Goal: Task Accomplishment & Management: Use online tool/utility

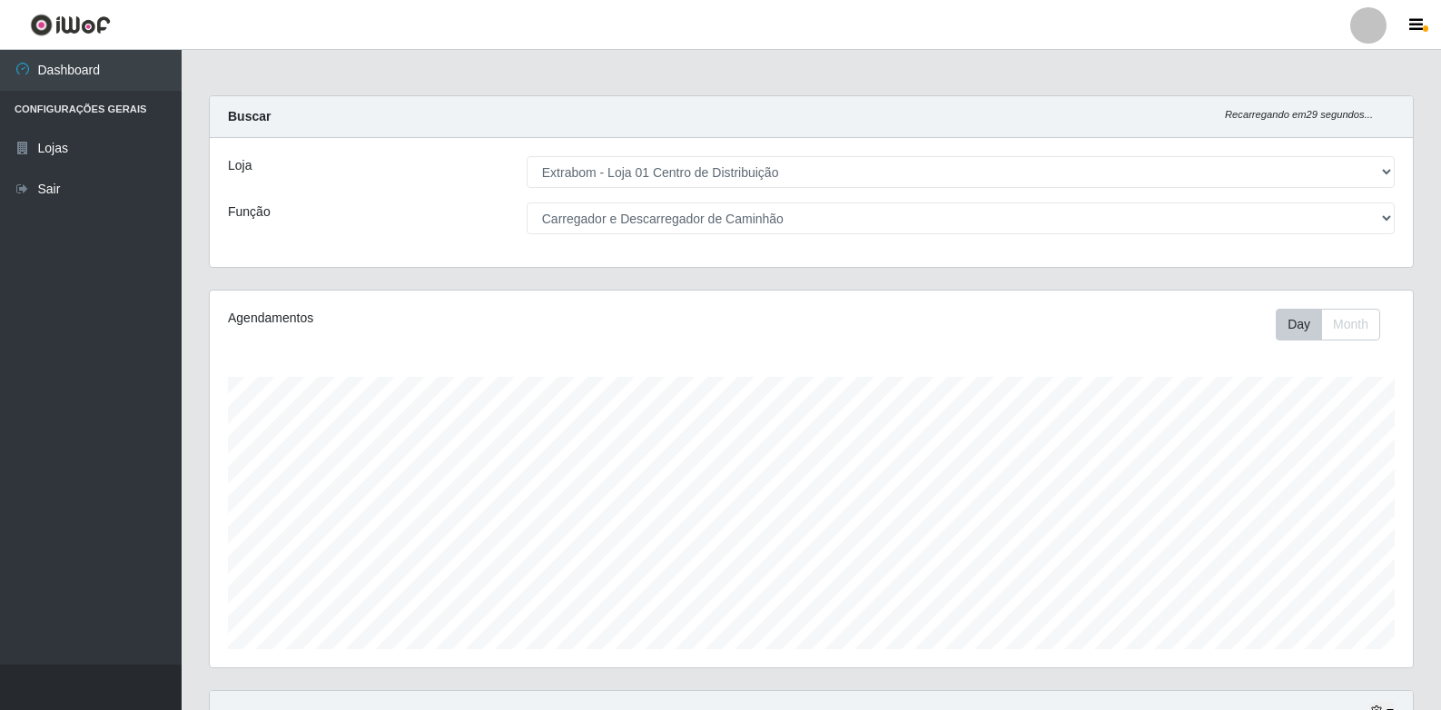
select select "435"
select select "11"
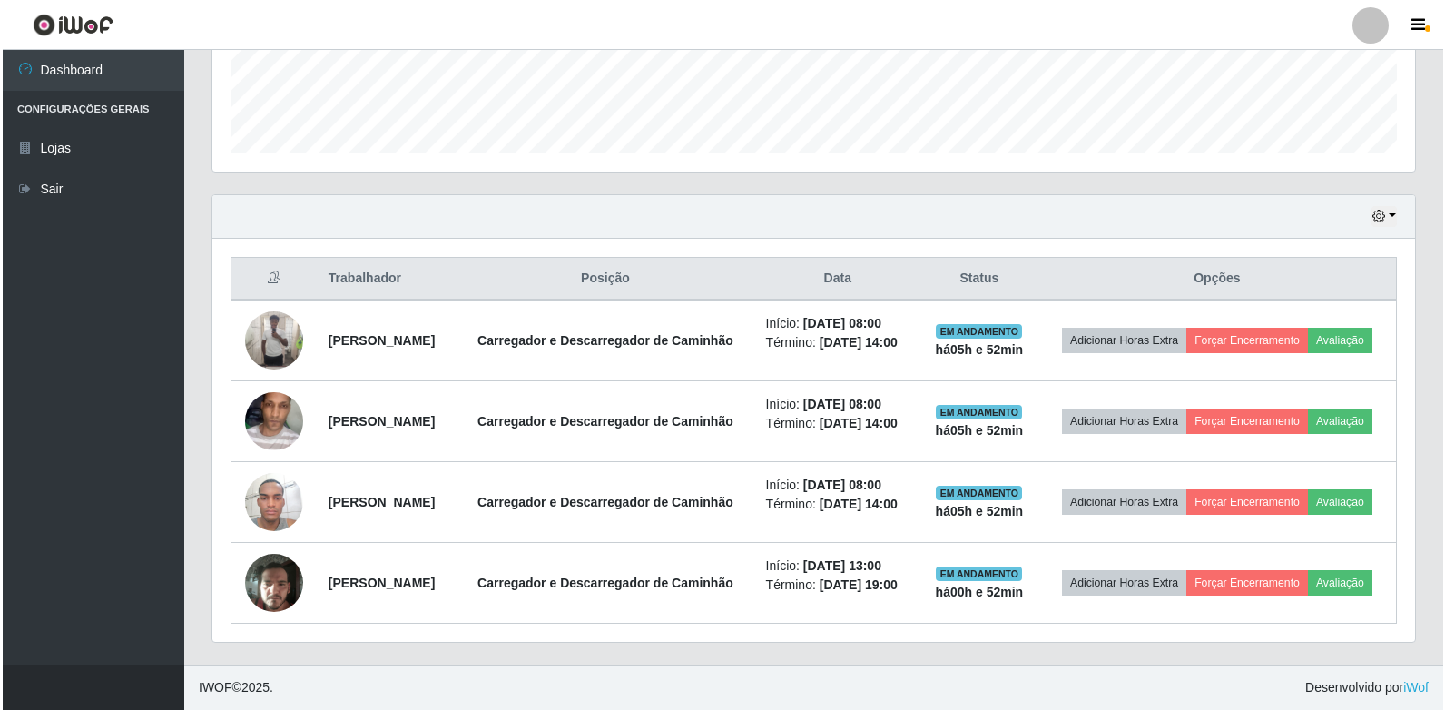
scroll to position [377, 1203]
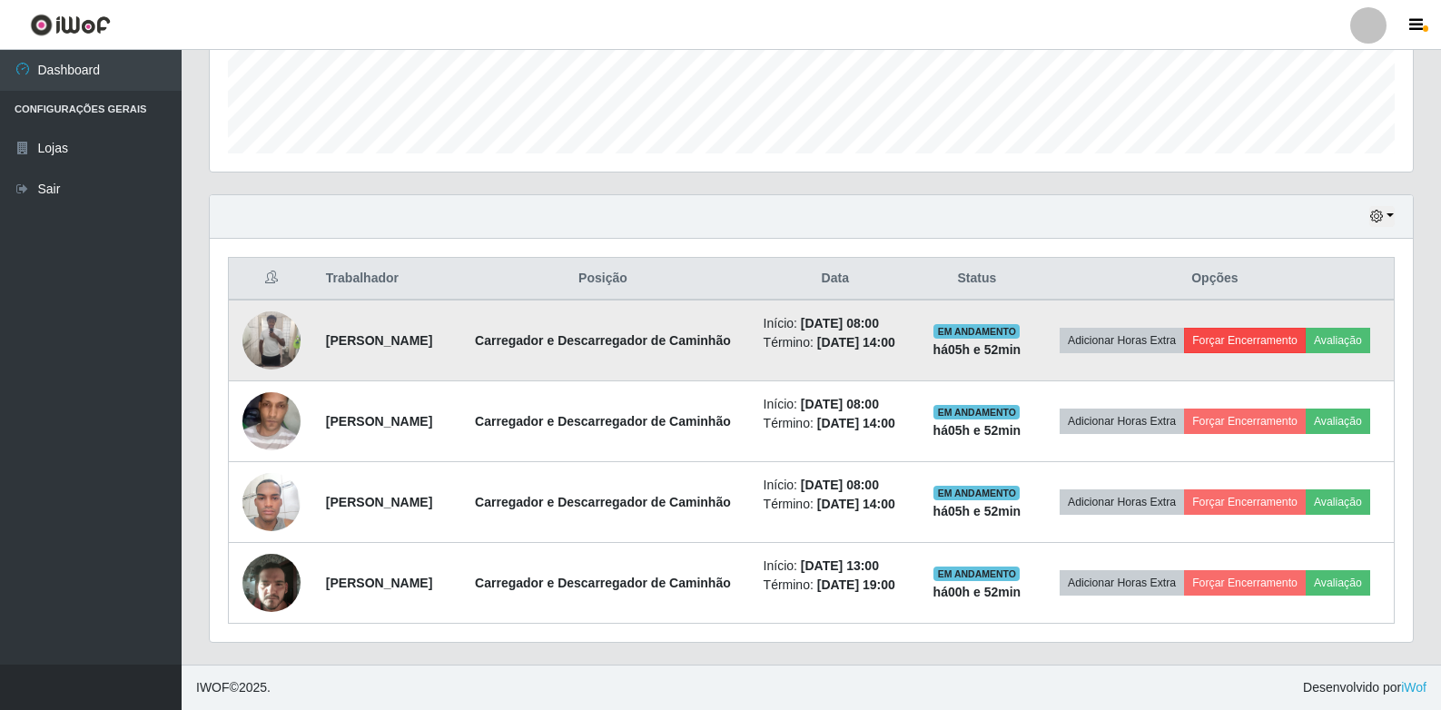
click at [1305, 328] on button "Forçar Encerramento" at bounding box center [1245, 340] width 122 height 25
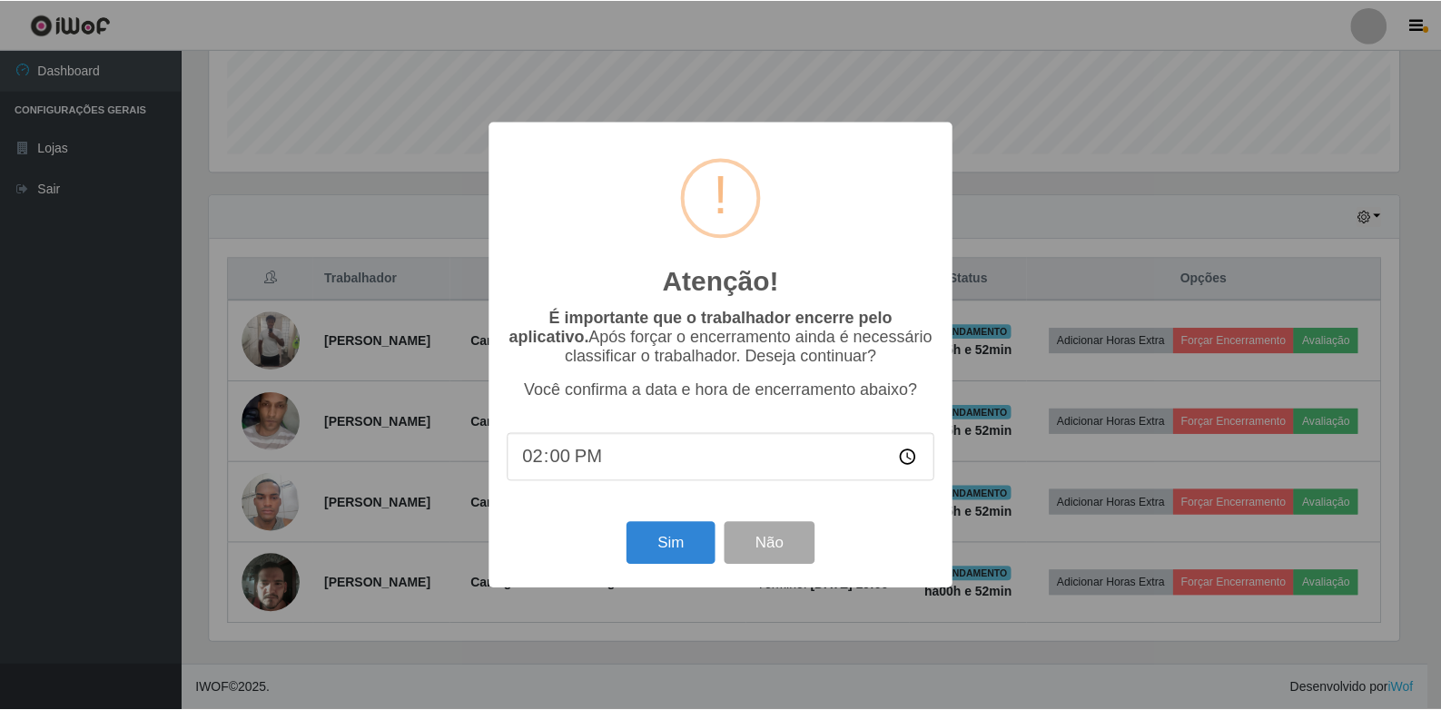
scroll to position [377, 1194]
type input "14:00"
click at [695, 548] on button "Sim" at bounding box center [672, 543] width 88 height 43
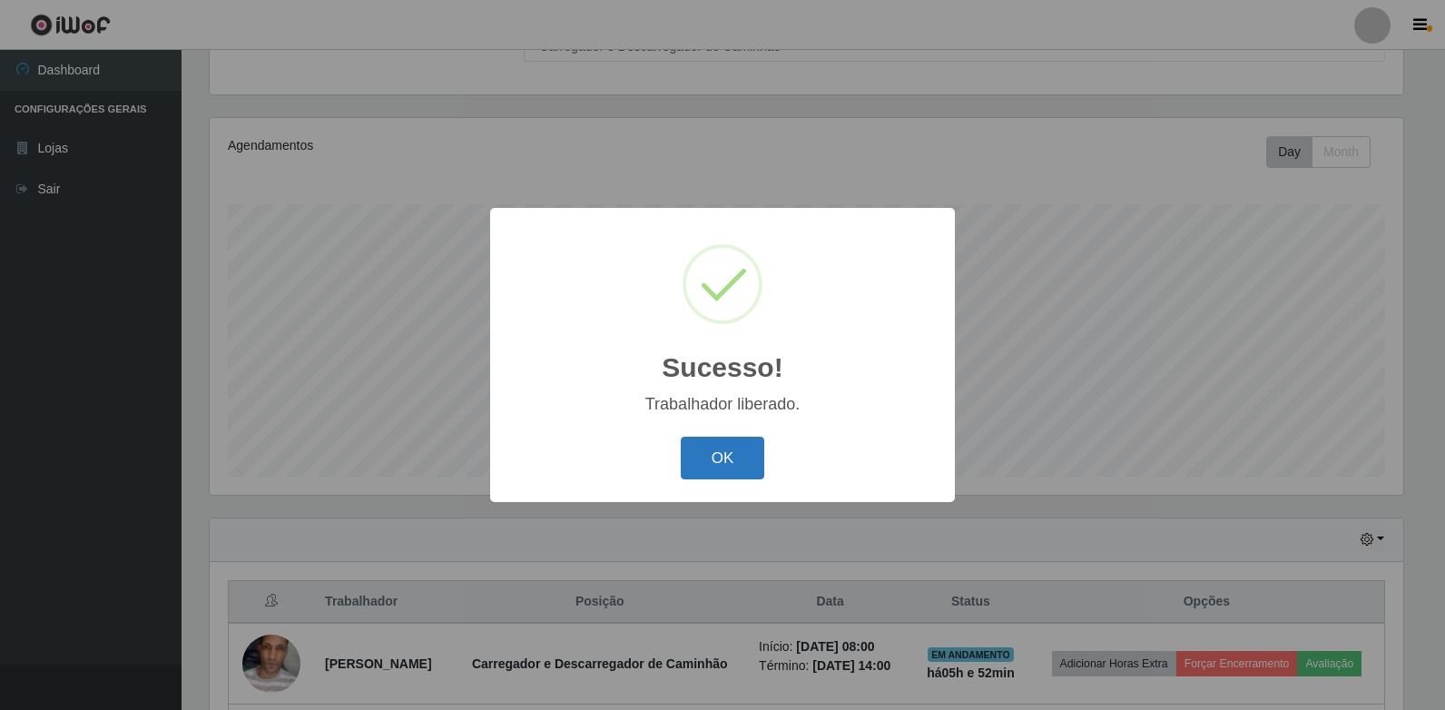
click at [726, 450] on button "OK" at bounding box center [723, 458] width 84 height 43
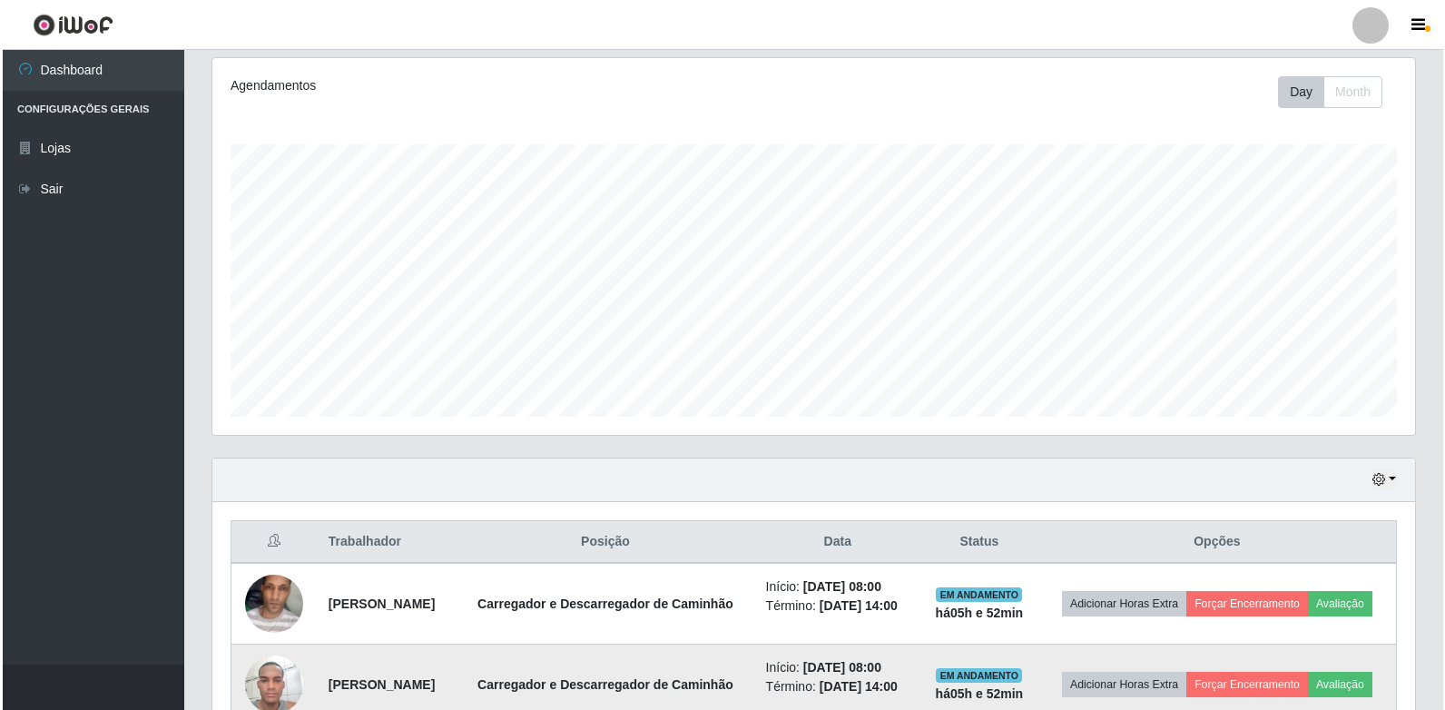
scroll to position [445, 0]
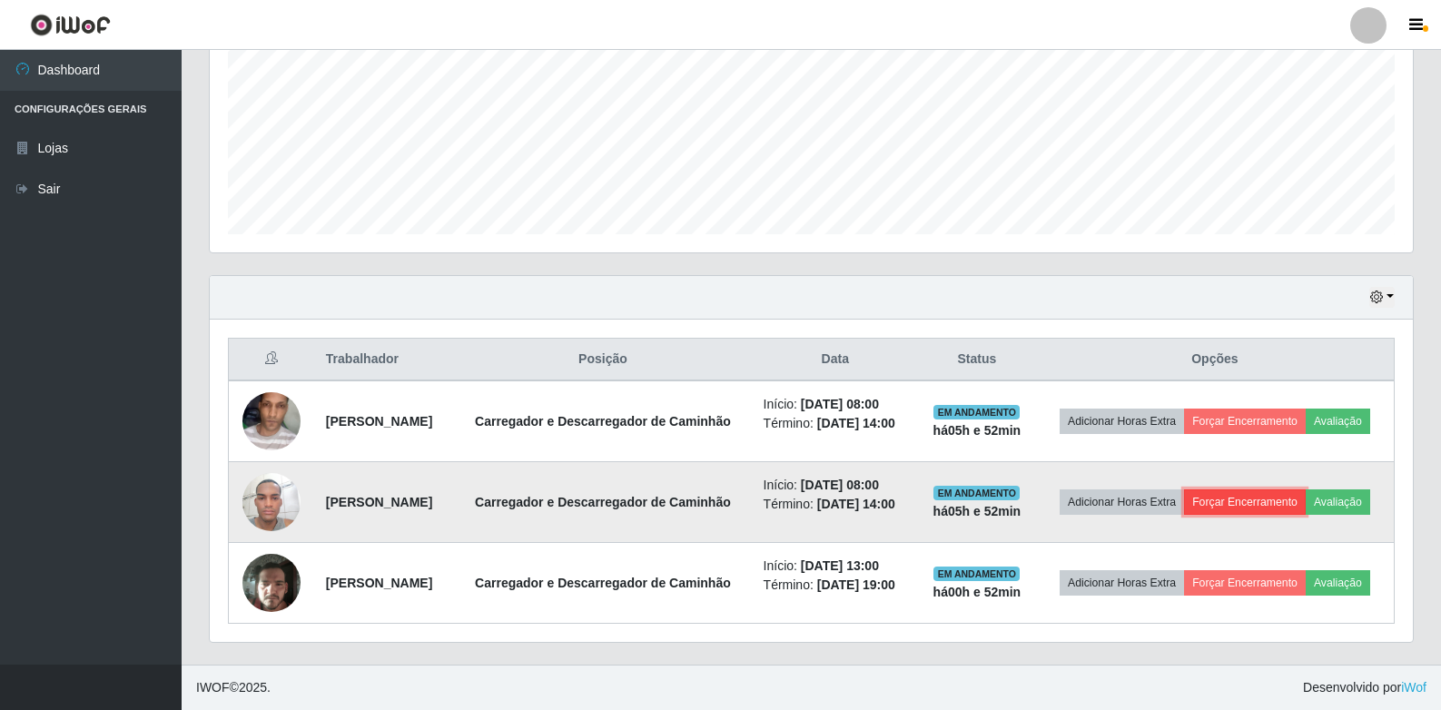
click at [1306, 489] on button "Forçar Encerramento" at bounding box center [1245, 501] width 122 height 25
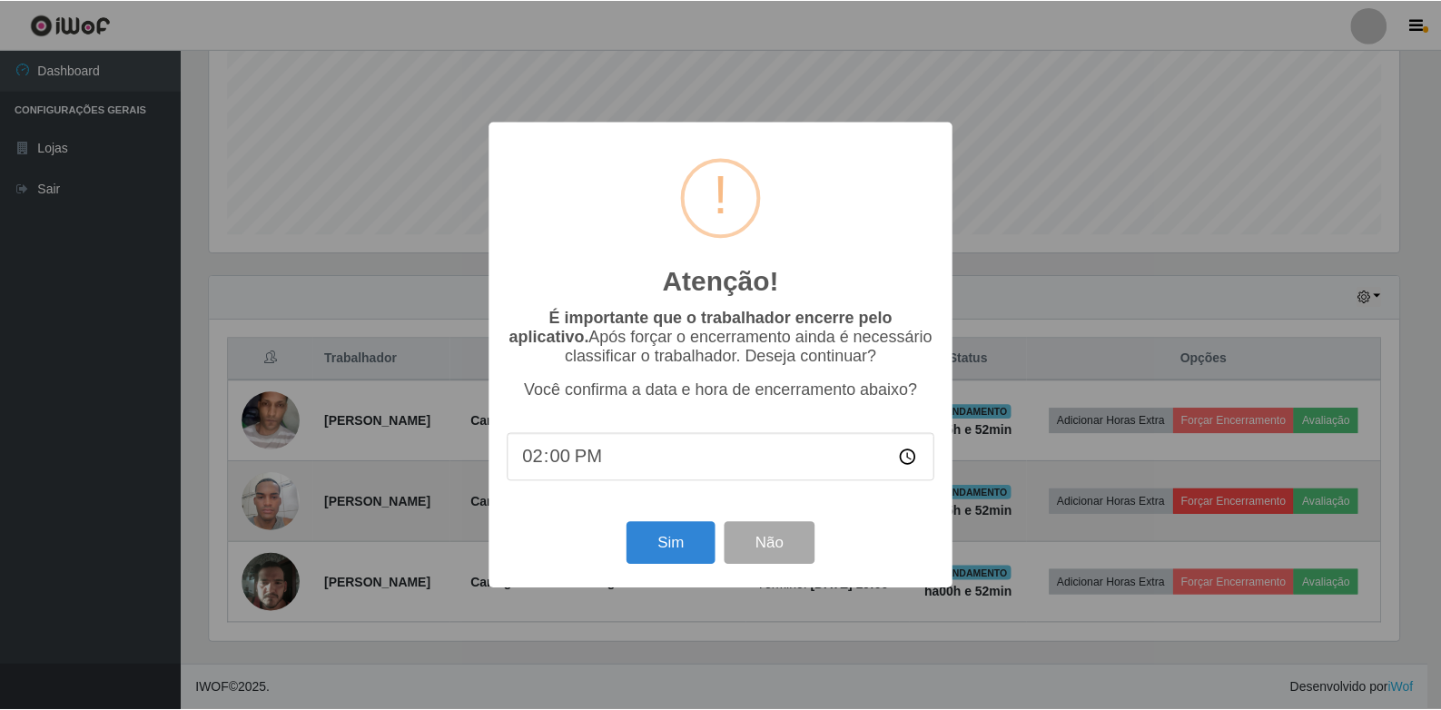
scroll to position [377, 1194]
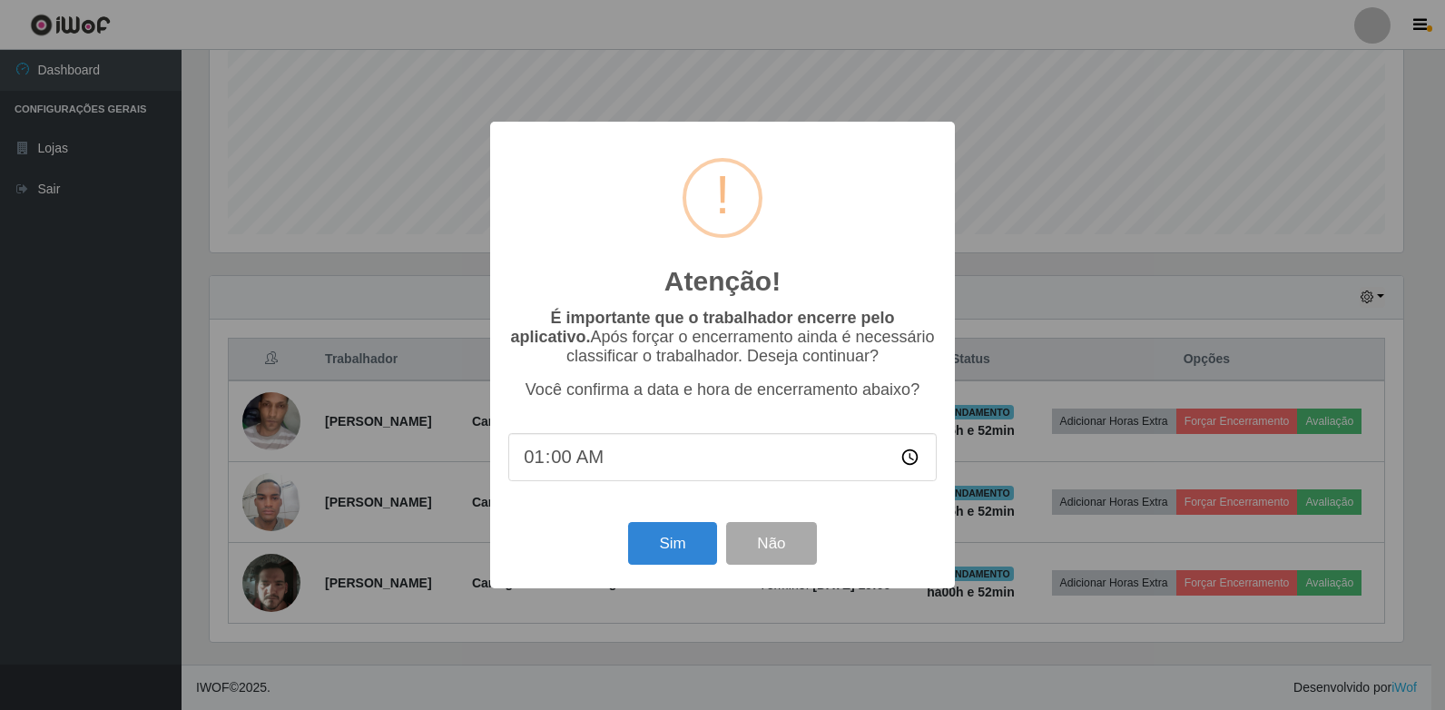
type input "14:00"
click at [651, 551] on button "Sim" at bounding box center [672, 543] width 88 height 43
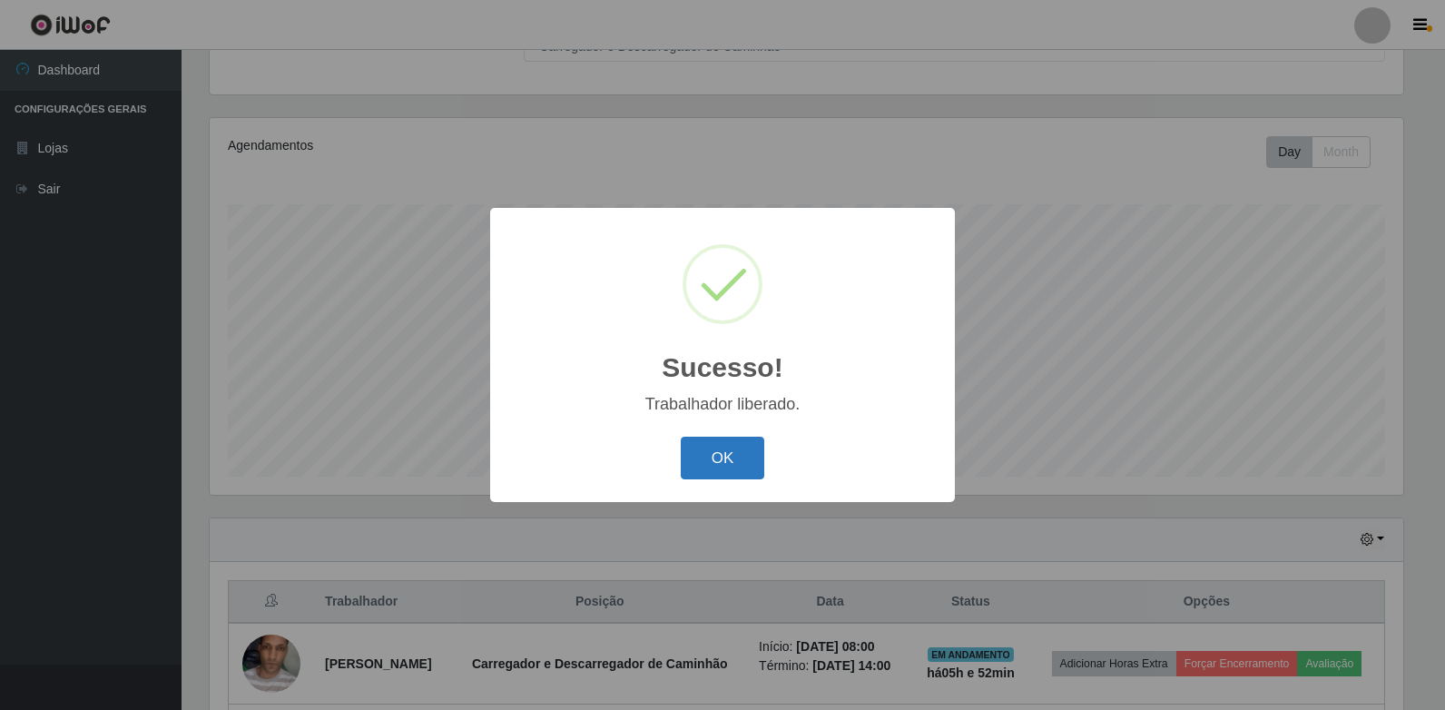
click at [741, 449] on button "OK" at bounding box center [723, 458] width 84 height 43
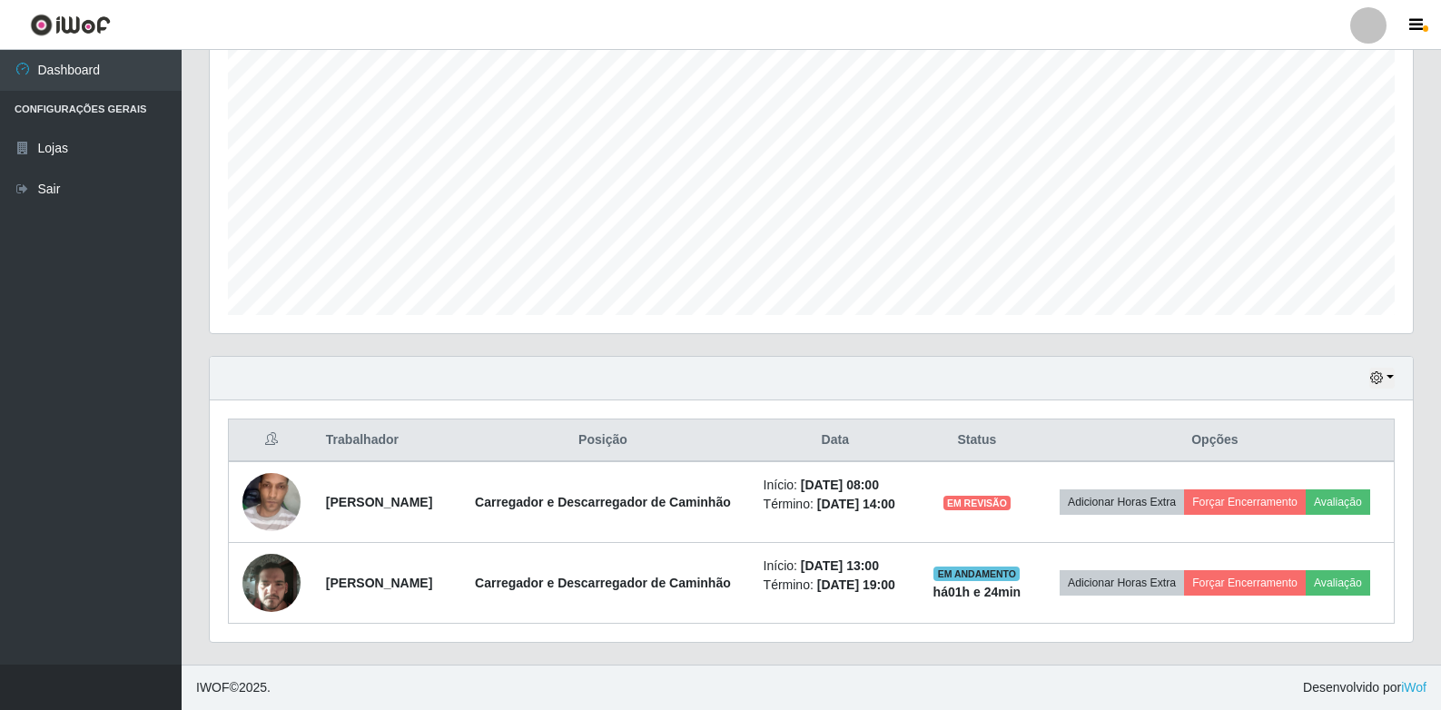
scroll to position [354, 0]
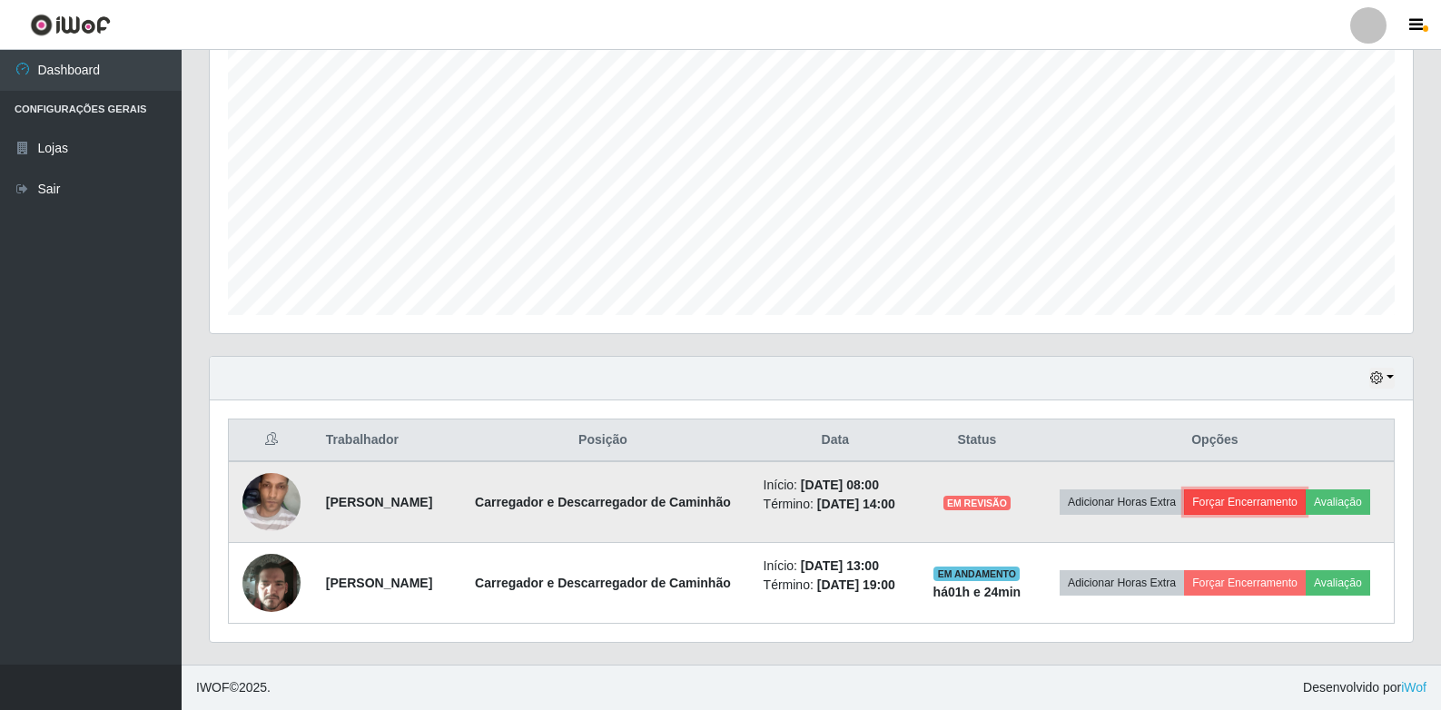
click at [1306, 489] on button "Forçar Encerramento" at bounding box center [1245, 501] width 122 height 25
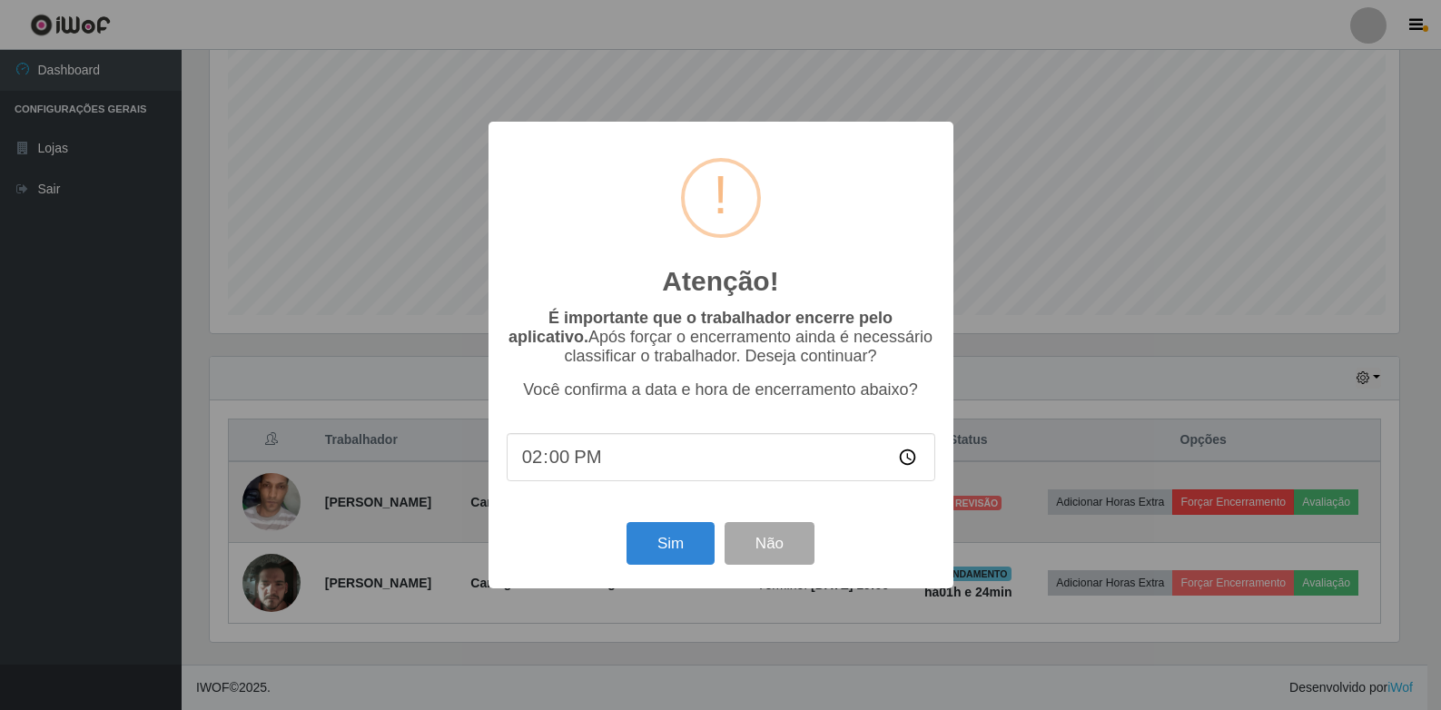
scroll to position [377, 1194]
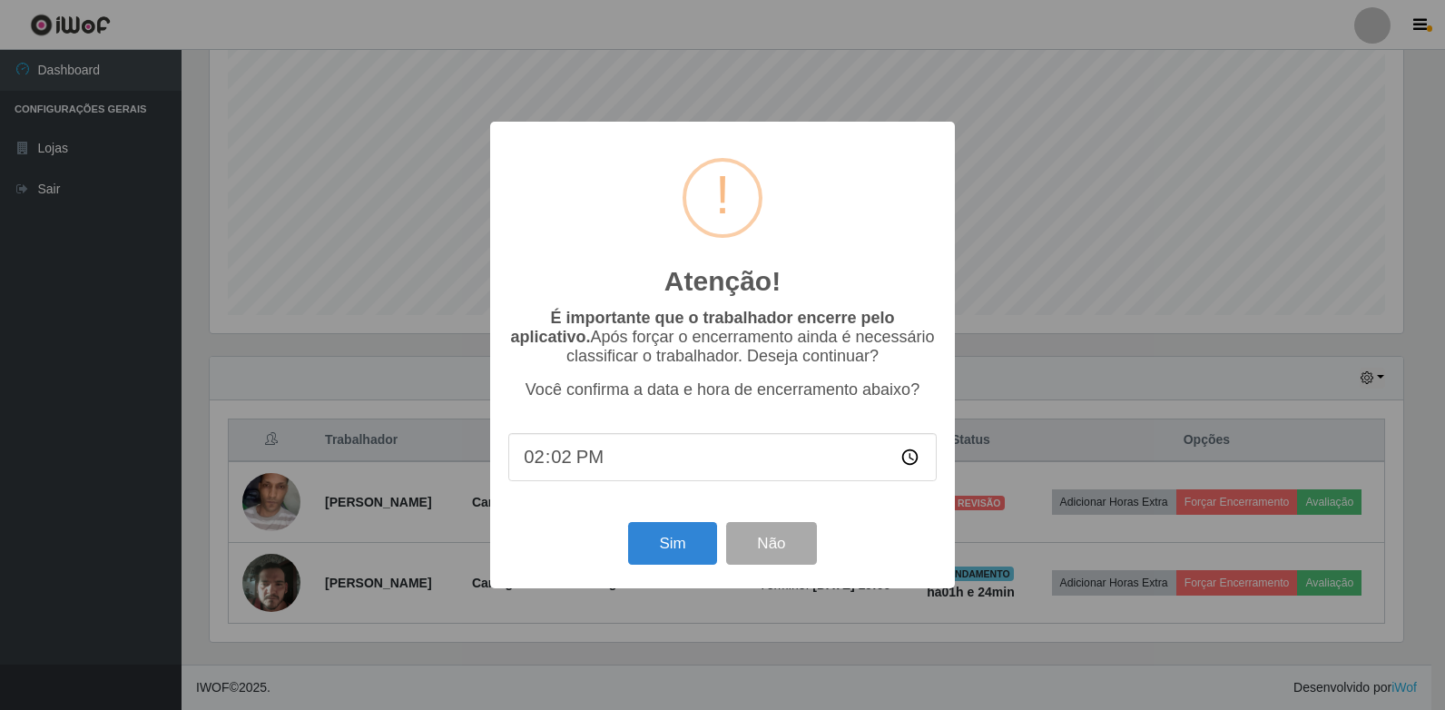
type input "14:24"
click at [675, 546] on button "Sim" at bounding box center [672, 543] width 88 height 43
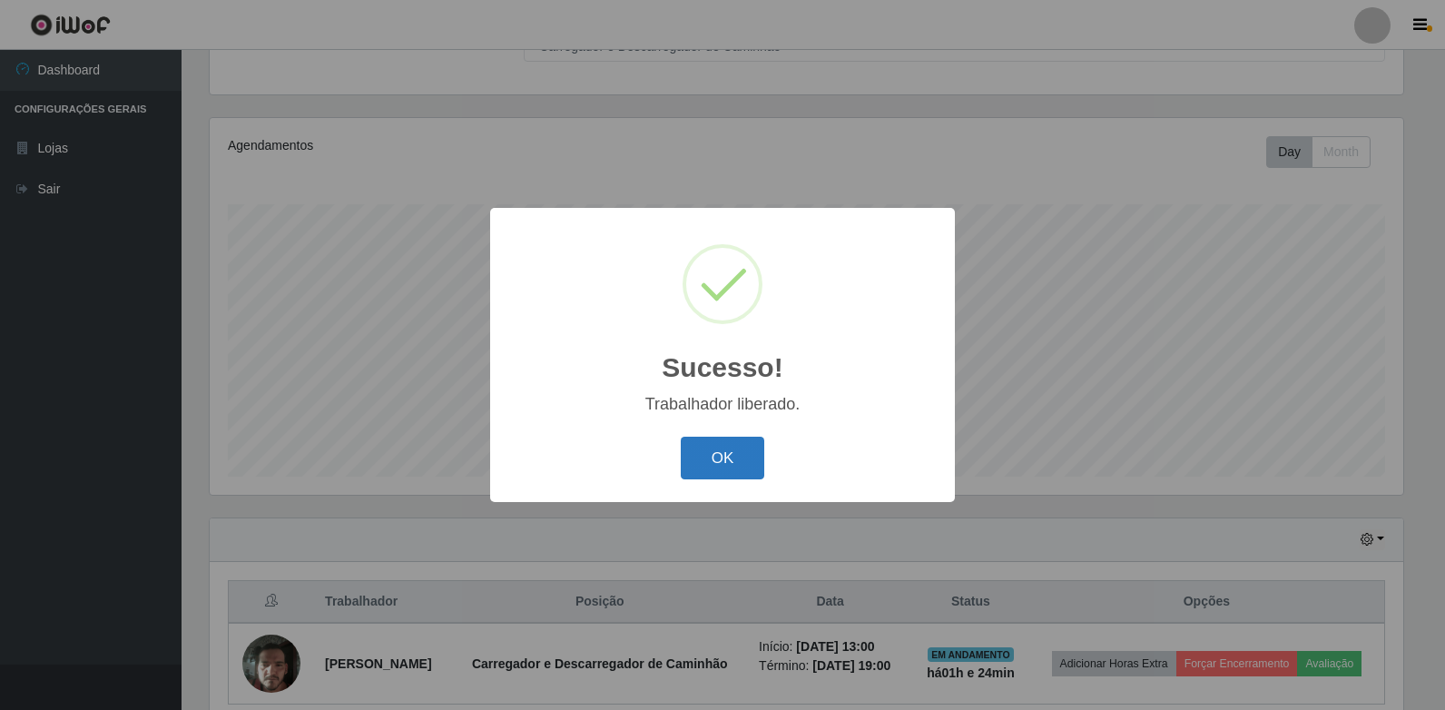
click at [724, 456] on button "OK" at bounding box center [723, 458] width 84 height 43
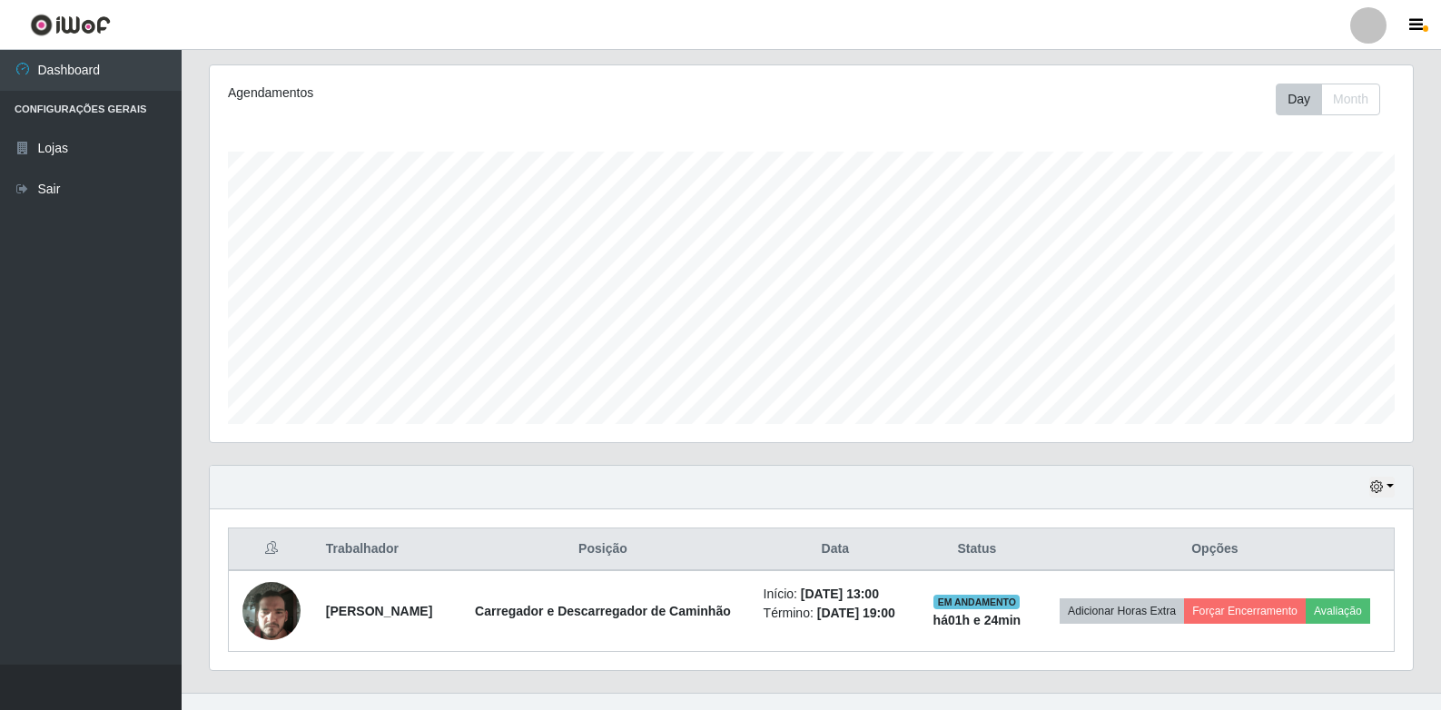
scroll to position [267, 0]
